Goal: Navigation & Orientation: Find specific page/section

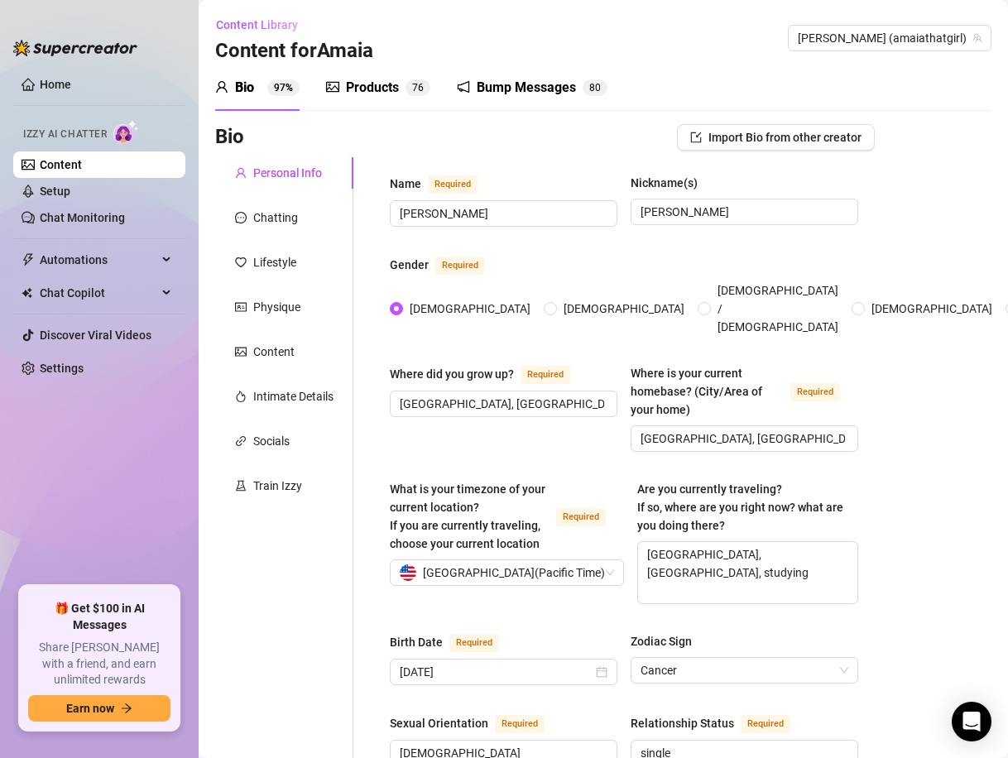
scroll to position [1061, 0]
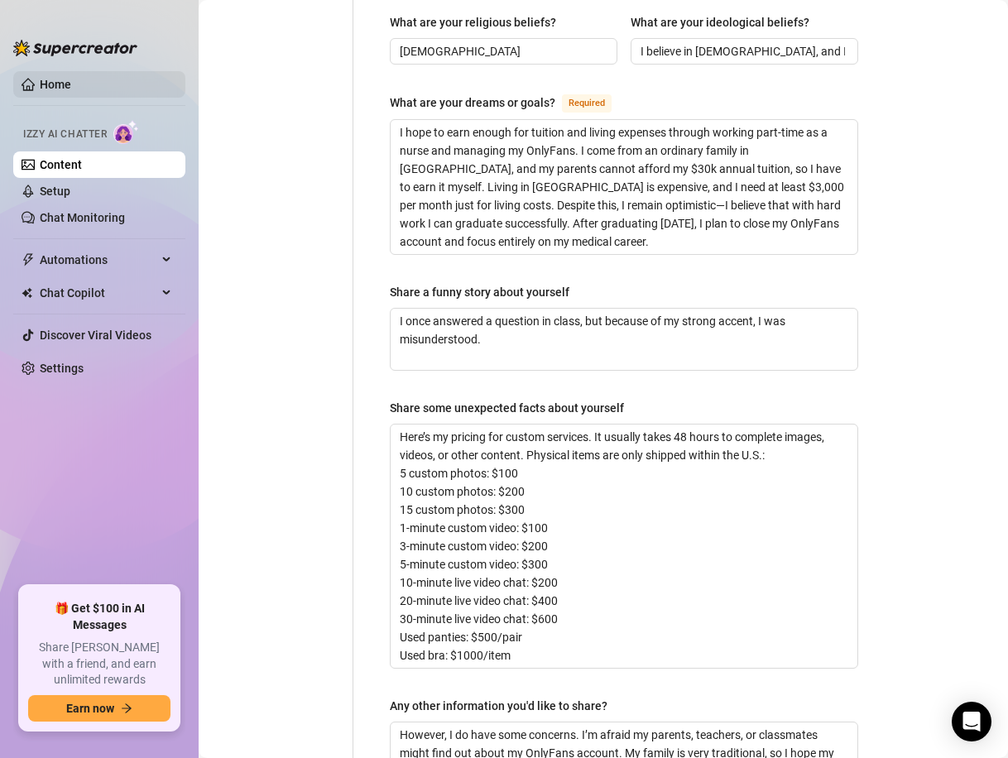
click at [40, 78] on link "Home" at bounding box center [55, 84] width 31 height 13
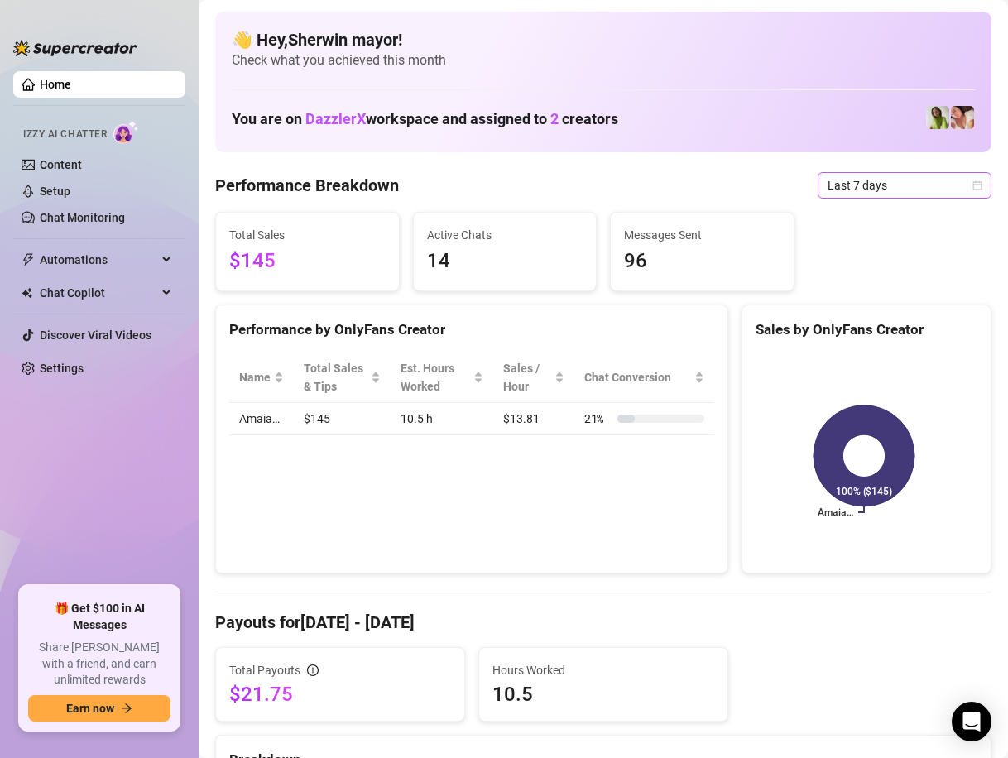
click at [973, 185] on icon "calendar" at bounding box center [978, 185] width 10 height 10
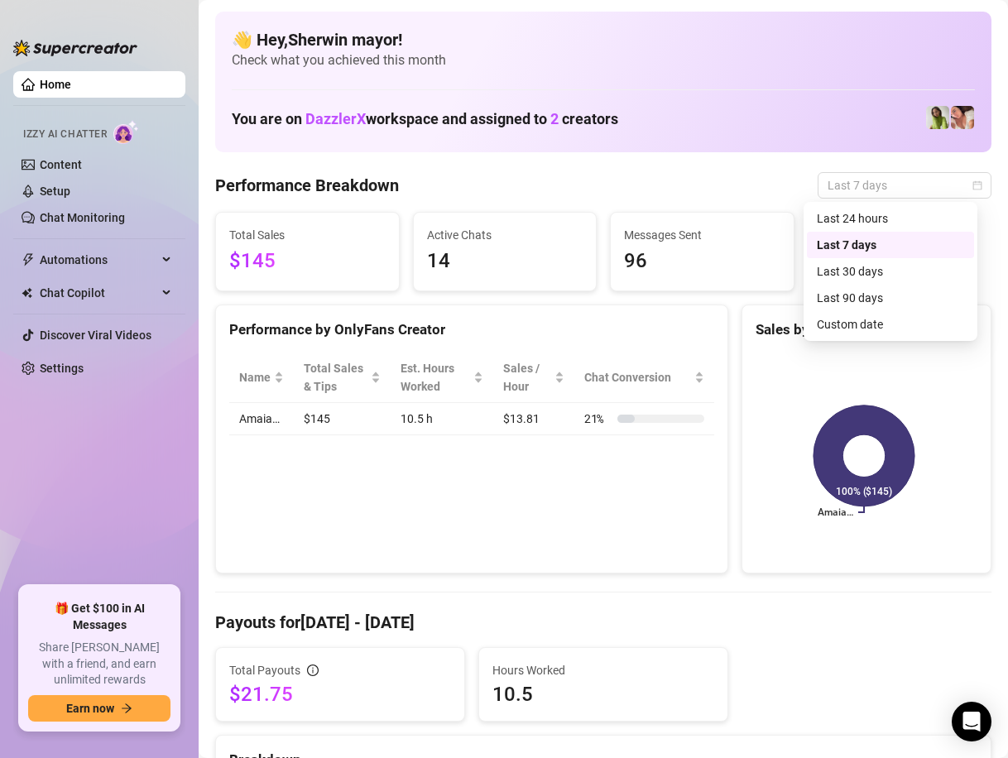
click at [861, 246] on div "Last 7 days" at bounding box center [890, 245] width 147 height 18
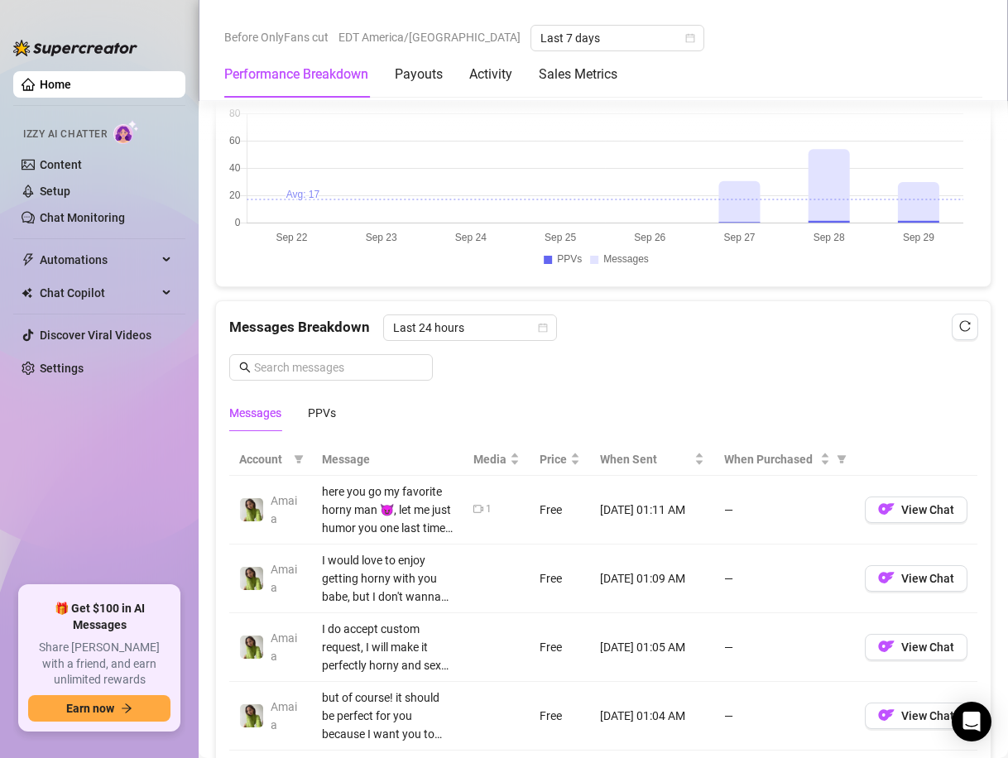
scroll to position [1325, 0]
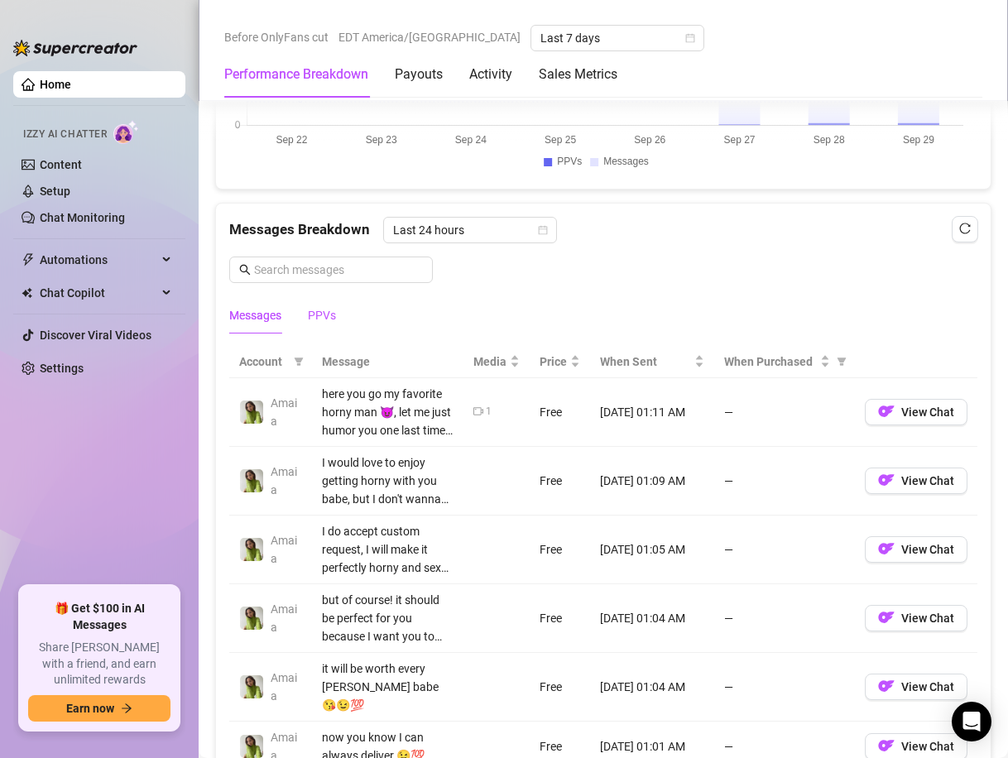
click at [314, 325] on div "PPVs" at bounding box center [322, 315] width 28 height 18
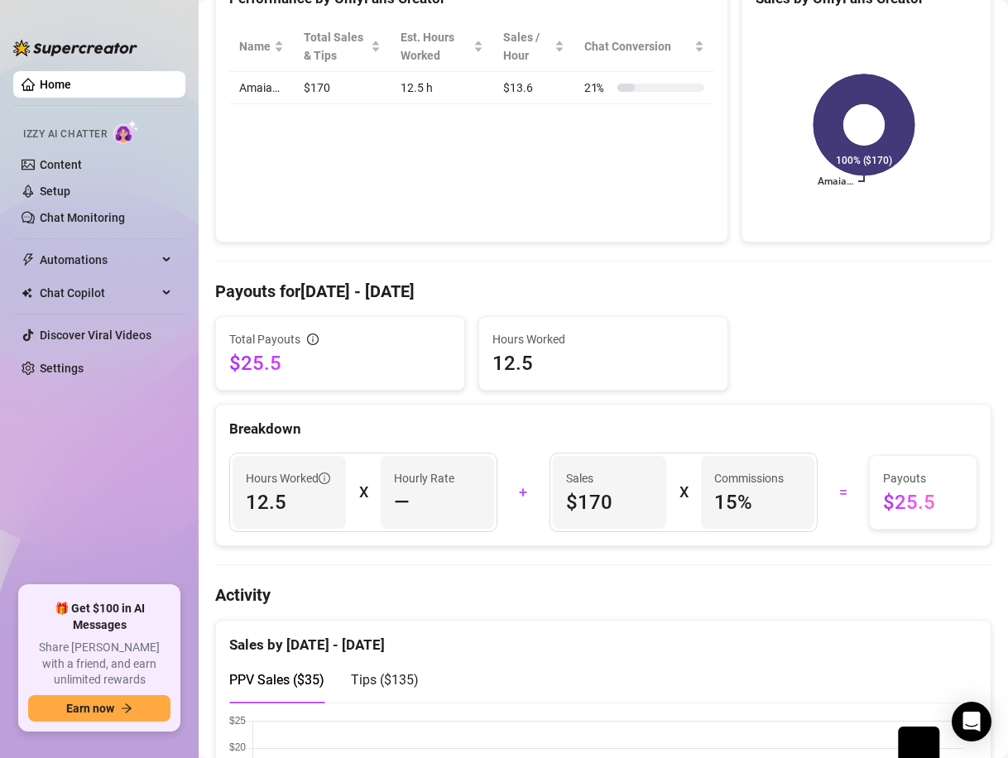
scroll to position [0, 0]
